Goal: Transaction & Acquisition: Purchase product/service

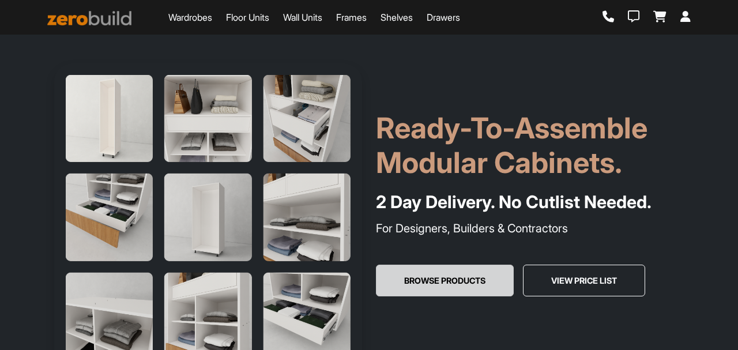
click at [425, 283] on button "Browse Products" at bounding box center [445, 280] width 138 height 32
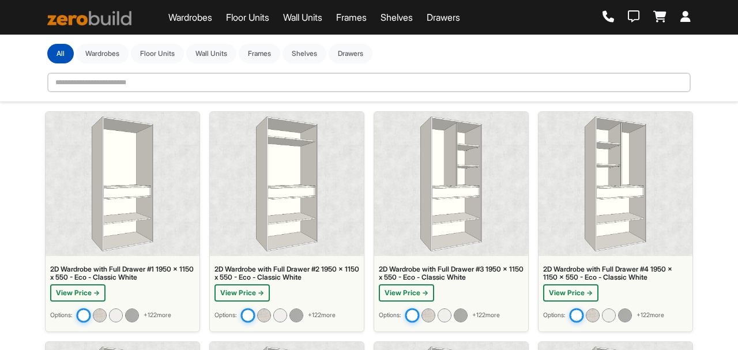
scroll to position [9, 0]
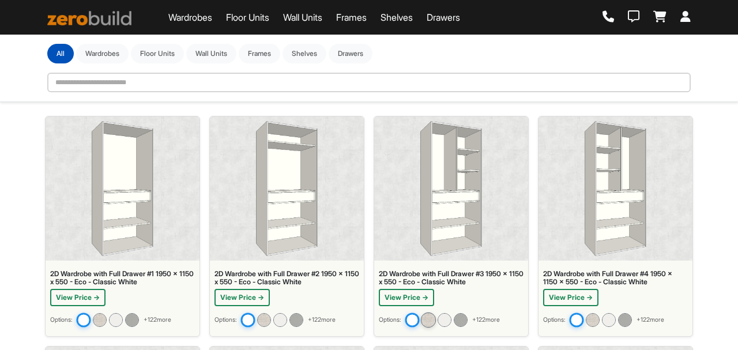
click at [429, 320] on img at bounding box center [428, 319] width 15 height 15
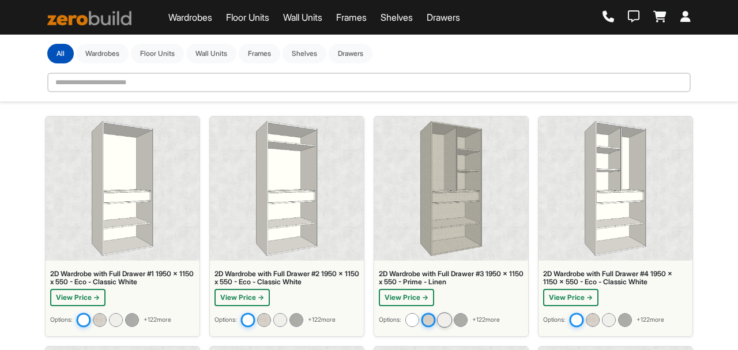
click at [452, 320] on img at bounding box center [444, 319] width 15 height 15
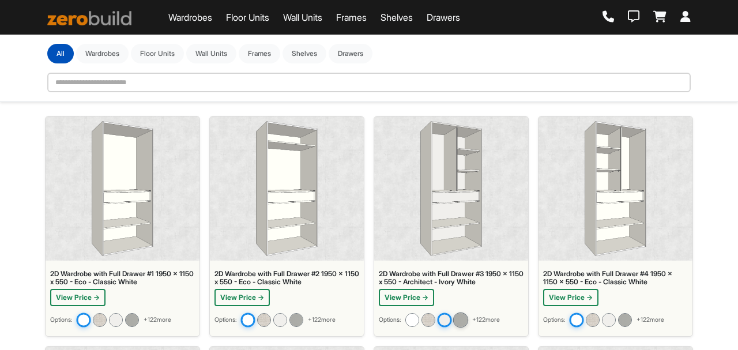
click at [468, 320] on img at bounding box center [460, 319] width 15 height 15
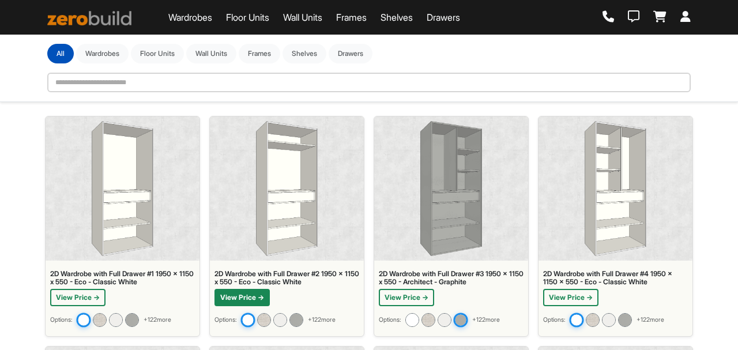
click at [245, 299] on button "View Price →" at bounding box center [241, 297] width 55 height 17
click at [284, 242] on img at bounding box center [286, 188] width 61 height 135
